Goal: Book appointment/travel/reservation

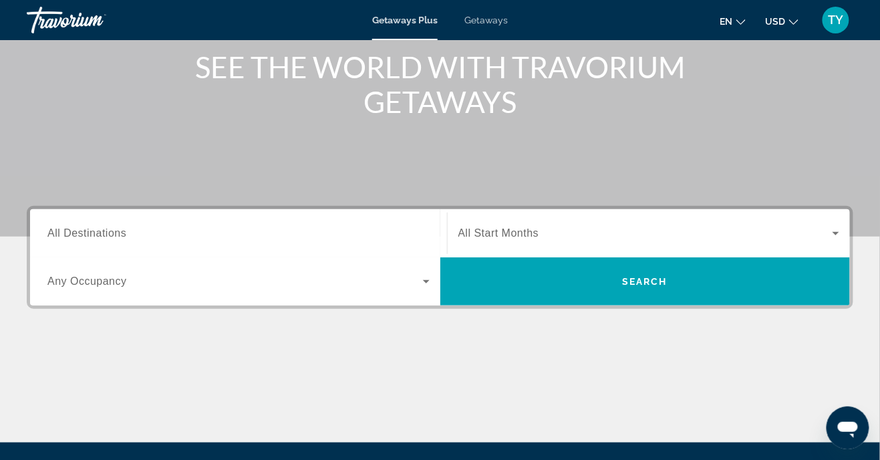
click at [273, 237] on input "Destination All Destinations" at bounding box center [238, 234] width 382 height 16
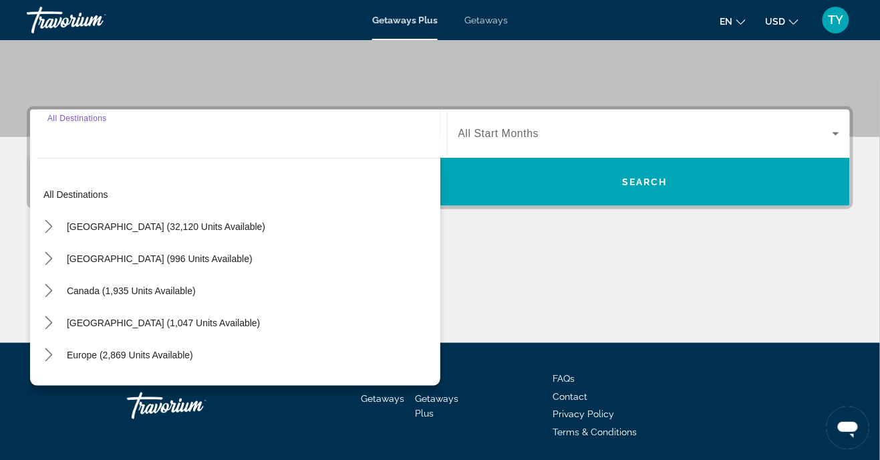
scroll to position [267, 0]
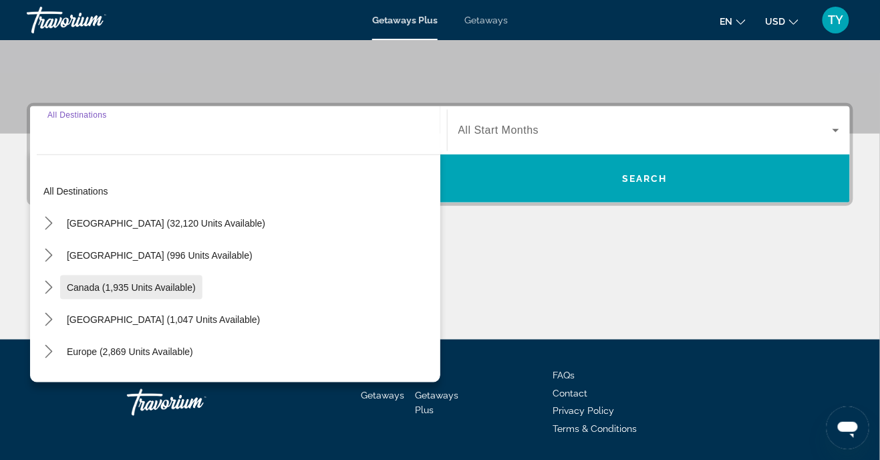
click at [123, 299] on span "Select destination: Canada (1,935 units available)" at bounding box center [131, 287] width 142 height 32
type input "**********"
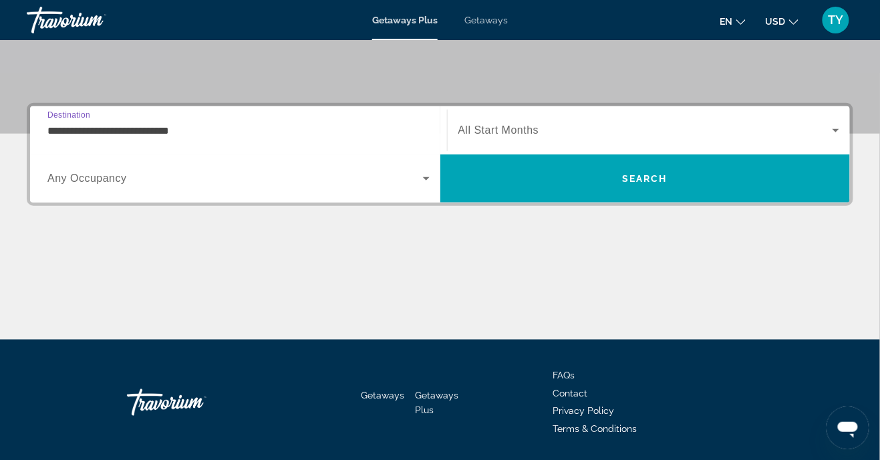
click at [418, 184] on icon "Search widget" at bounding box center [426, 178] width 16 height 16
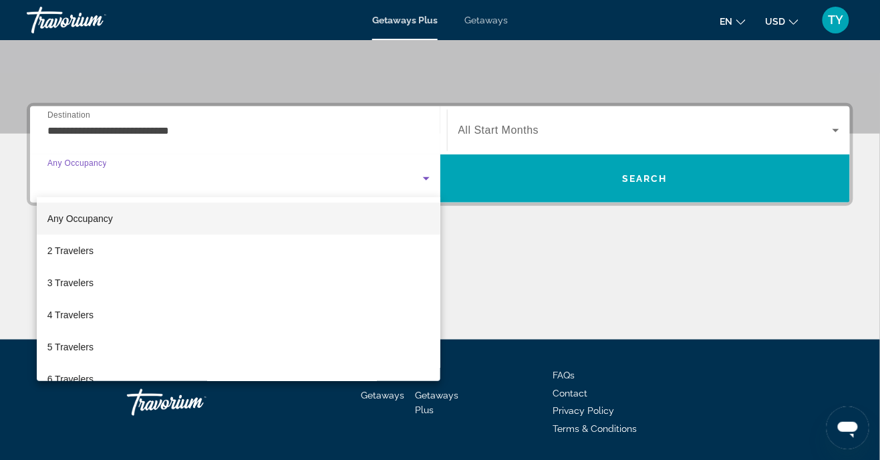
click at [291, 132] on div at bounding box center [440, 230] width 880 height 460
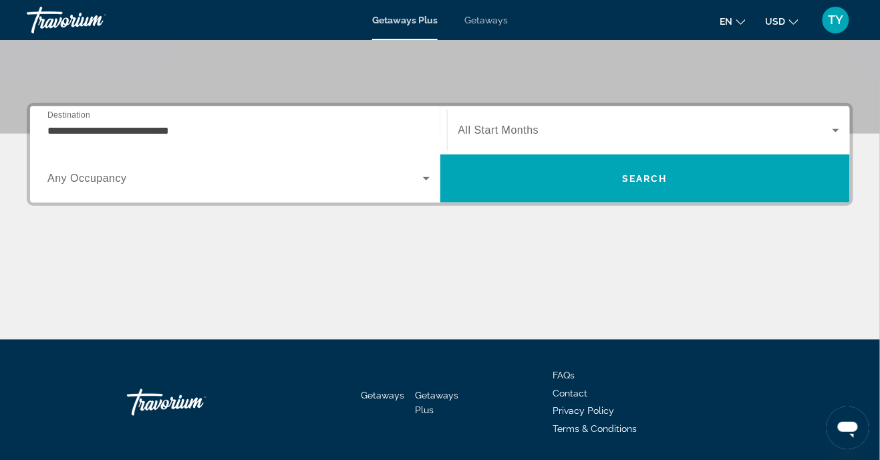
click at [520, 128] on span "All Start Months" at bounding box center [499, 129] width 81 height 11
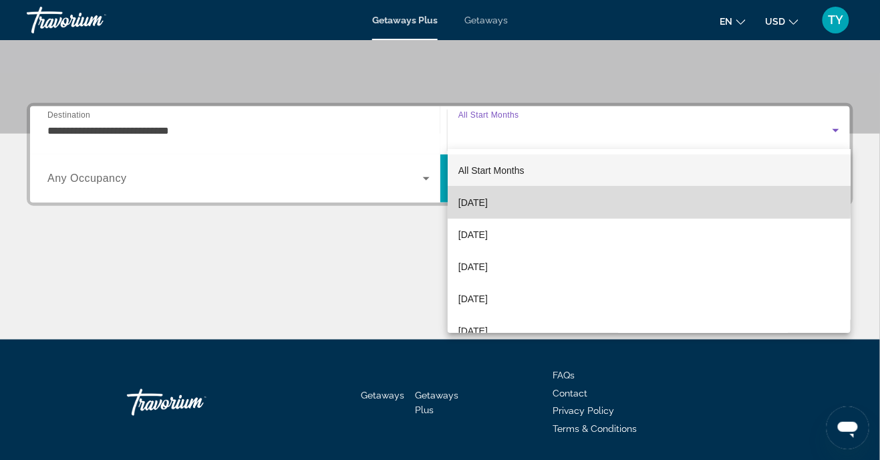
click at [516, 198] on mat-option "[DATE]" at bounding box center [649, 202] width 403 height 32
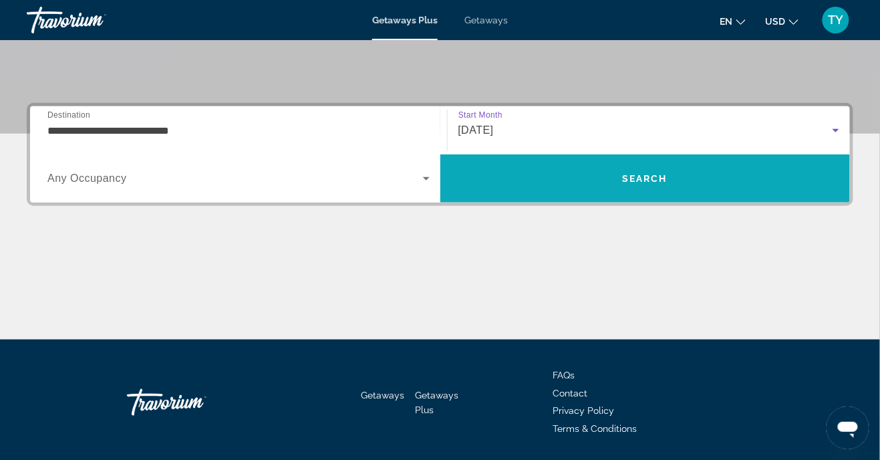
click at [755, 174] on span "Search" at bounding box center [645, 178] width 410 height 32
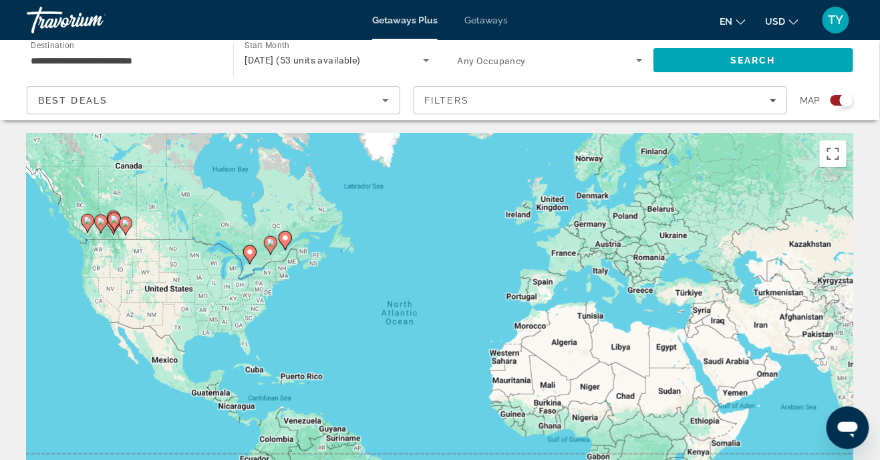
click at [383, 98] on icon "Sort by" at bounding box center [386, 100] width 16 height 16
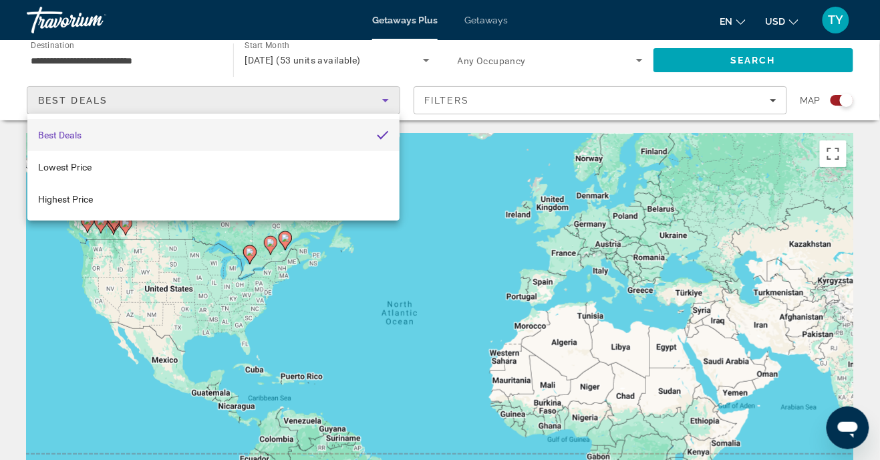
click at [388, 100] on div at bounding box center [440, 230] width 880 height 460
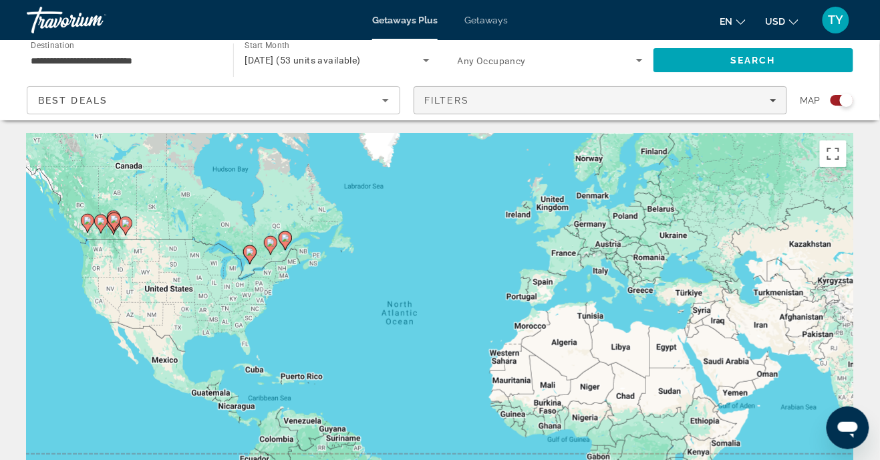
click at [775, 99] on icon "Filters" at bounding box center [773, 100] width 7 height 7
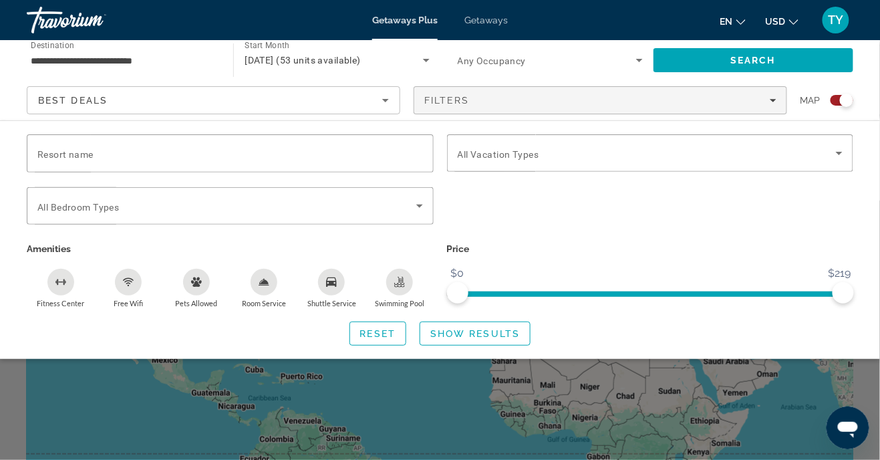
click at [763, 430] on div "Search widget" at bounding box center [440, 330] width 880 height 259
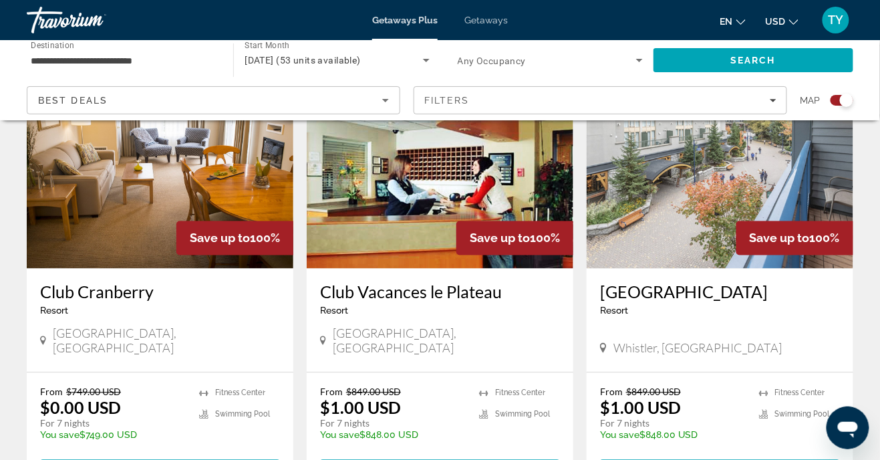
scroll to position [527, 0]
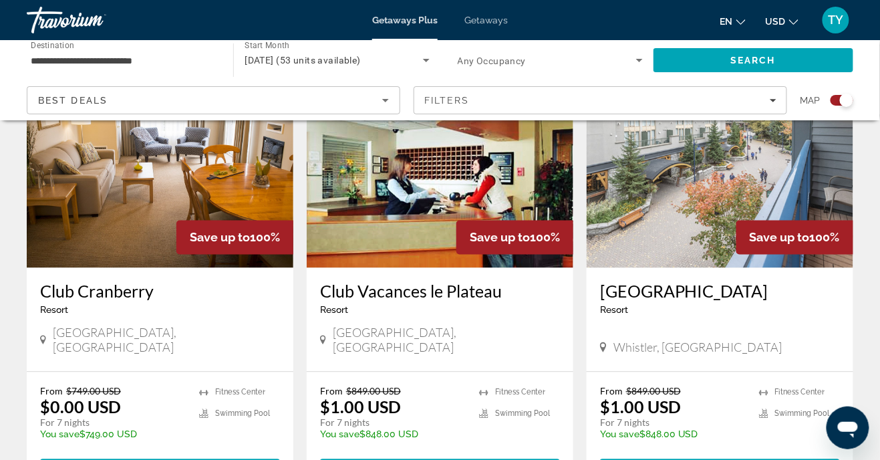
click at [669, 219] on img "Main content" at bounding box center [720, 161] width 267 height 214
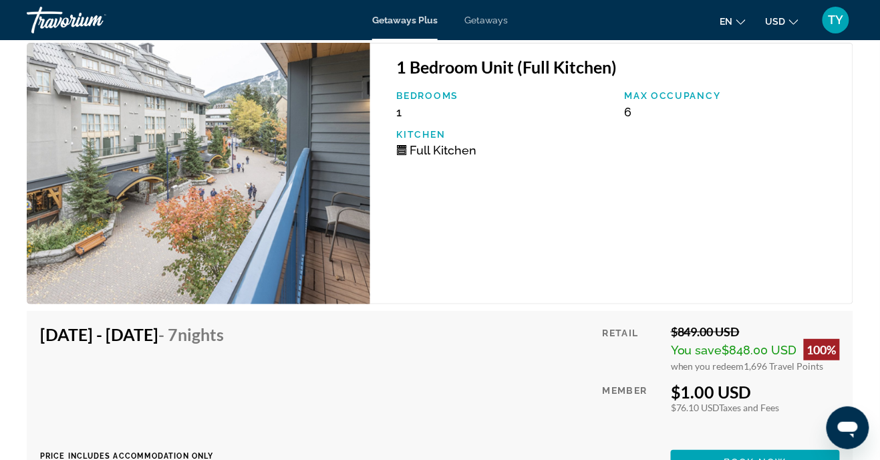
scroll to position [2666, 0]
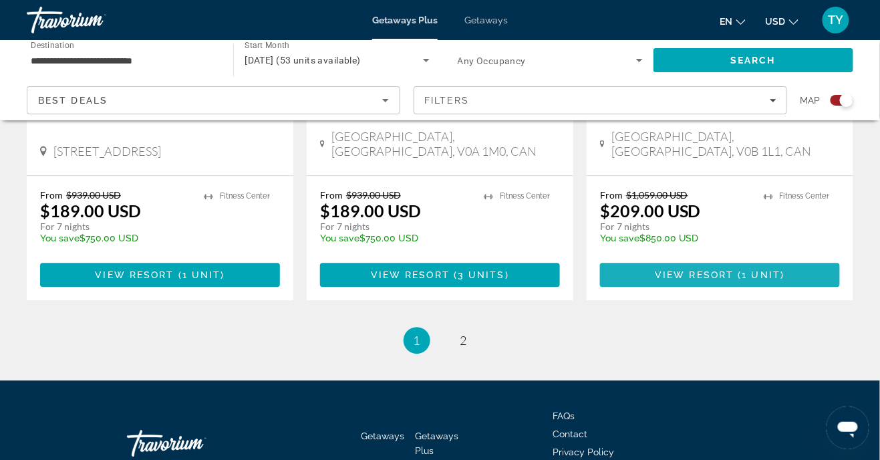
scroll to position [2174, 0]
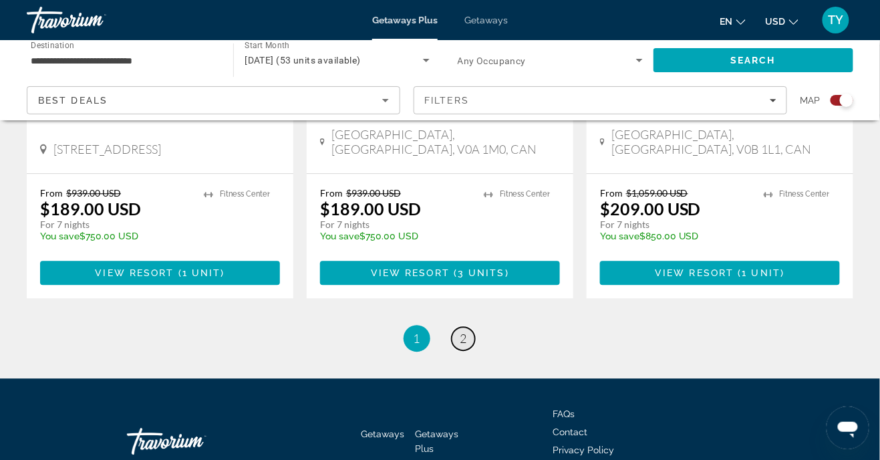
click at [461, 331] on span "2" at bounding box center [464, 338] width 7 height 15
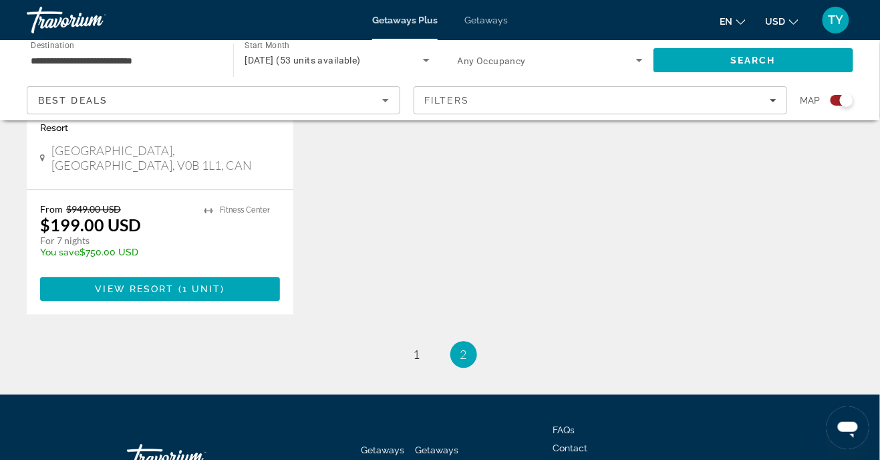
scroll to position [771, 0]
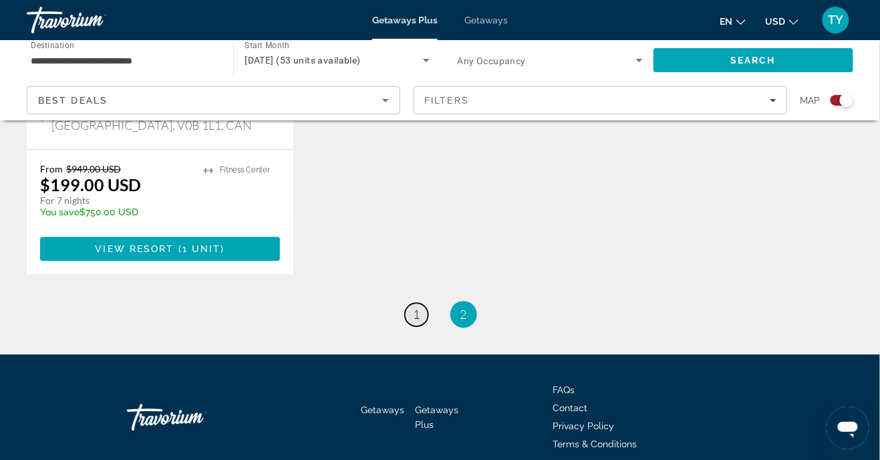
click at [407, 303] on link "page 1" at bounding box center [416, 314] width 23 height 23
